Goal: Find specific page/section: Find specific page/section

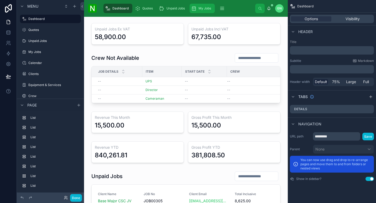
click at [204, 9] on span "My Jobs" at bounding box center [204, 8] width 13 height 4
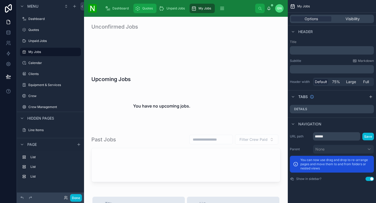
click at [146, 7] on span "Quotes" at bounding box center [147, 8] width 10 height 4
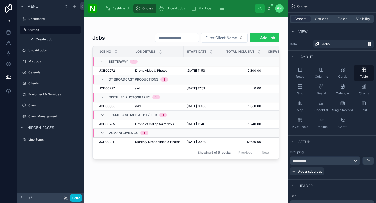
click at [105, 106] on div at bounding box center [186, 107] width 204 height 180
click at [118, 106] on div "JOB00306 JOB00306" at bounding box center [114, 106] width 30 height 4
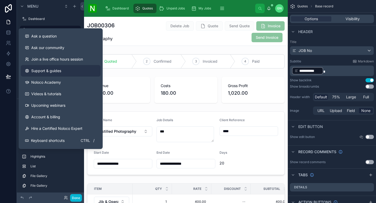
click at [21, 69] on link "Support & guides" at bounding box center [61, 71] width 80 height 12
drag, startPoint x: 46, startPoint y: 34, endPoint x: 240, endPoint y: 45, distance: 193.7
click at [46, 34] on span "Ask a question" at bounding box center [43, 36] width 25 height 5
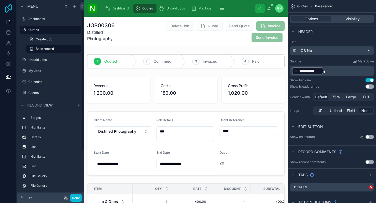
click at [11, 10] on icon at bounding box center [8, 8] width 7 height 8
